Goal: Find specific page/section: Find specific page/section

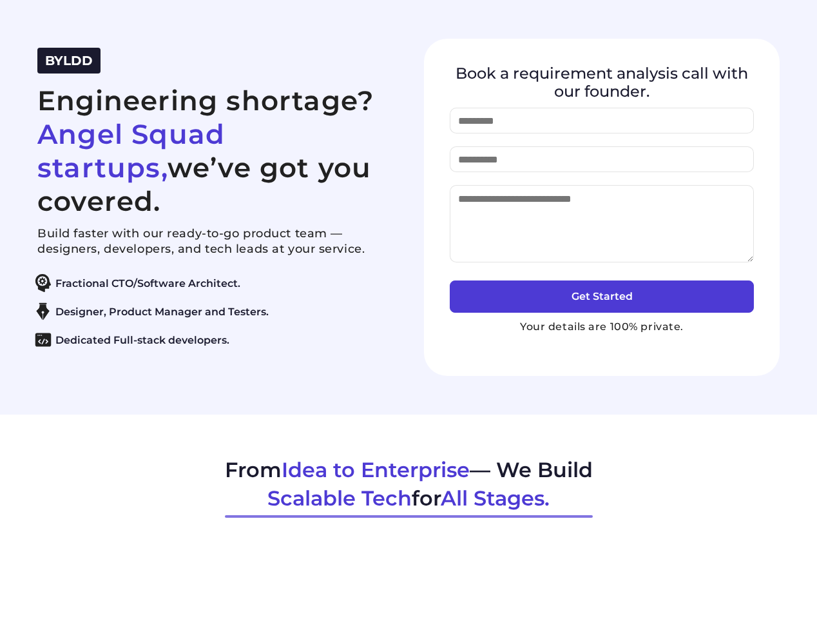
click at [69, 68] on span "BYLDD" at bounding box center [69, 60] width 48 height 15
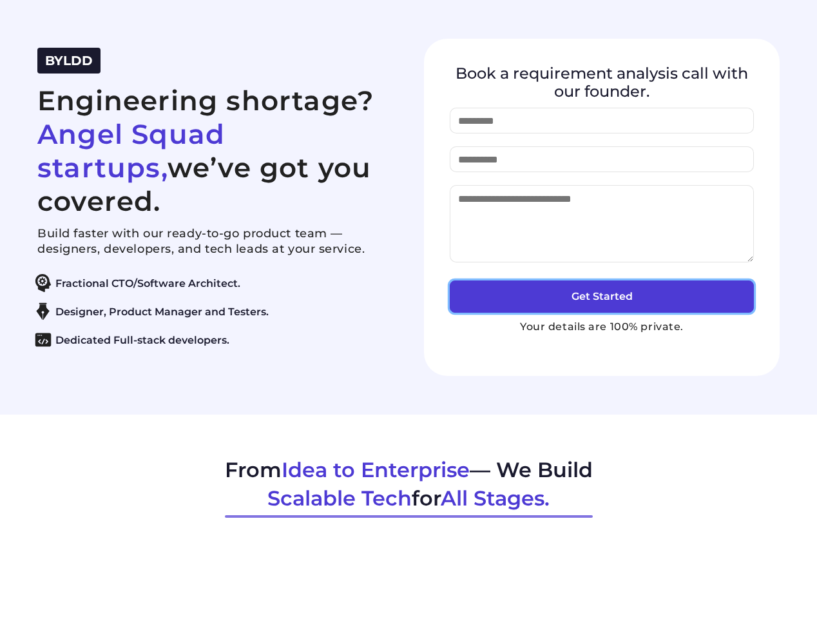
click at [602, 296] on button "Get Started" at bounding box center [602, 296] width 304 height 32
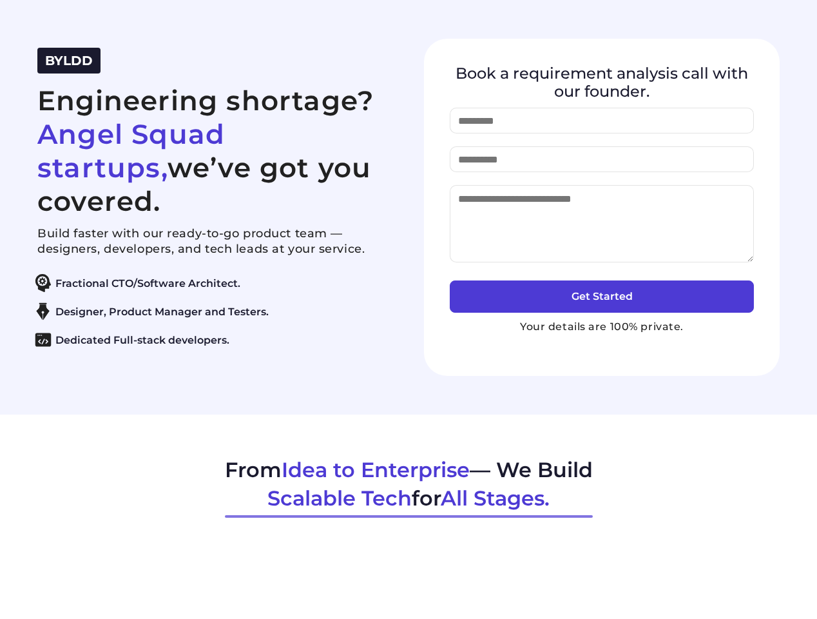
click at [69, 68] on span "BYLDD" at bounding box center [69, 60] width 48 height 15
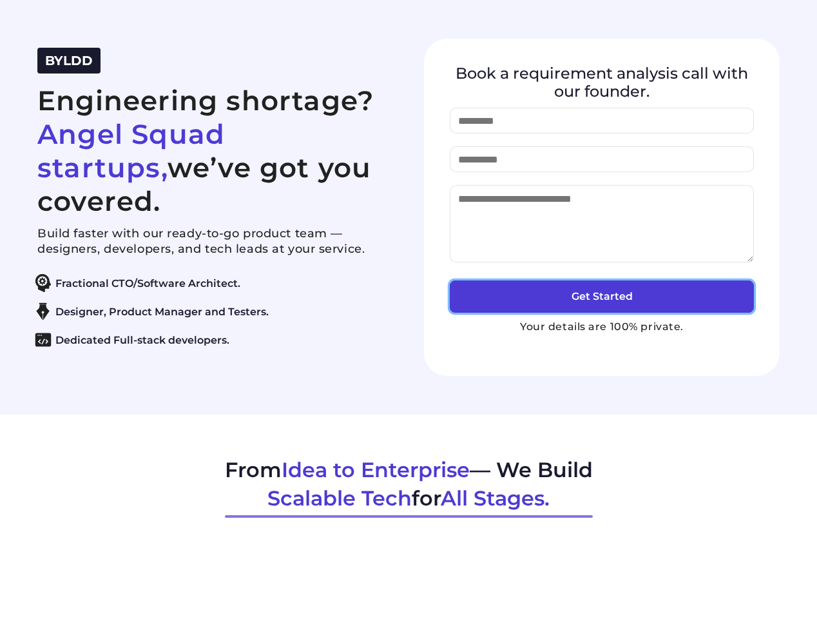
click at [602, 296] on button "Get Started" at bounding box center [602, 296] width 304 height 32
